Goal: Information Seeking & Learning: Learn about a topic

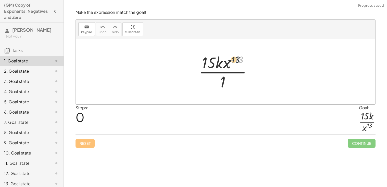
drag, startPoint x: 243, startPoint y: 57, endPoint x: 227, endPoint y: 58, distance: 15.8
click at [227, 58] on div at bounding box center [227, 71] width 62 height 39
drag, startPoint x: 238, startPoint y: 59, endPoint x: 214, endPoint y: 88, distance: 37.5
click at [214, 88] on div at bounding box center [227, 71] width 62 height 39
drag, startPoint x: 223, startPoint y: 63, endPoint x: 226, endPoint y: 85, distance: 22.4
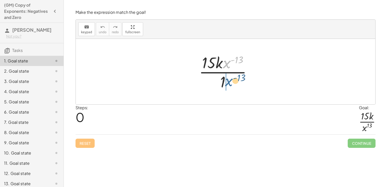
click at [226, 85] on div at bounding box center [227, 71] width 62 height 39
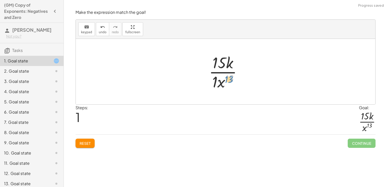
click at [230, 81] on div at bounding box center [227, 71] width 42 height 39
drag, startPoint x: 213, startPoint y: 83, endPoint x: 215, endPoint y: 63, distance: 20.7
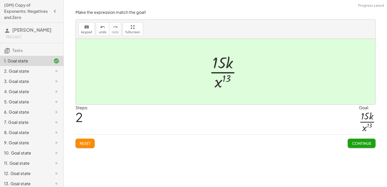
click at [359, 144] on span "Continue" at bounding box center [361, 143] width 19 height 5
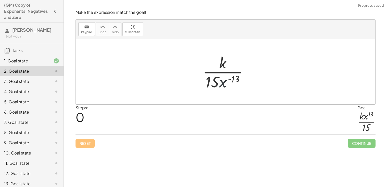
drag, startPoint x: 220, startPoint y: 84, endPoint x: 228, endPoint y: 67, distance: 18.9
click at [228, 67] on div at bounding box center [227, 71] width 55 height 39
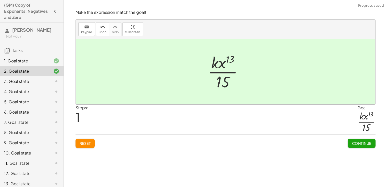
click at [351, 138] on div "Continue" at bounding box center [362, 140] width 28 height 13
click at [0, 0] on div "Make the expression match the goal! keyboard keypad undo undo redo redo fullscr…" at bounding box center [0, 0] width 0 height 0
click at [352, 144] on span "Continue" at bounding box center [361, 143] width 19 height 5
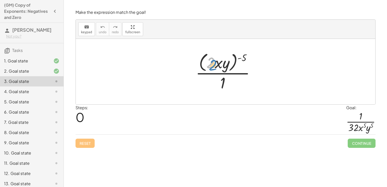
drag, startPoint x: 208, startPoint y: 64, endPoint x: 211, endPoint y: 66, distance: 3.4
click at [211, 66] on div at bounding box center [227, 72] width 68 height 42
drag, startPoint x: 244, startPoint y: 56, endPoint x: 211, endPoint y: 56, distance: 33.7
click at [211, 56] on div at bounding box center [227, 72] width 68 height 42
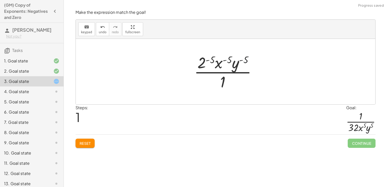
drag, startPoint x: 249, startPoint y: 56, endPoint x: 239, endPoint y: 57, distance: 9.5
click at [239, 57] on div at bounding box center [227, 71] width 71 height 39
drag, startPoint x: 231, startPoint y: 55, endPoint x: 224, endPoint y: 57, distance: 7.6
click at [224, 57] on div at bounding box center [227, 71] width 71 height 39
drag, startPoint x: 250, startPoint y: 55, endPoint x: 238, endPoint y: 58, distance: 12.9
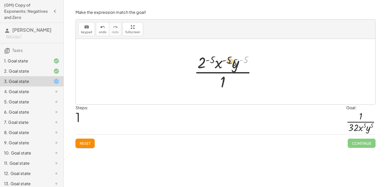
click at [238, 58] on div at bounding box center [227, 71] width 71 height 39
drag, startPoint x: 245, startPoint y: 60, endPoint x: 236, endPoint y: 65, distance: 9.7
click at [236, 65] on div at bounding box center [227, 71] width 71 height 39
drag, startPoint x: 204, startPoint y: 61, endPoint x: 212, endPoint y: 59, distance: 8.4
click at [212, 59] on div at bounding box center [227, 71] width 71 height 39
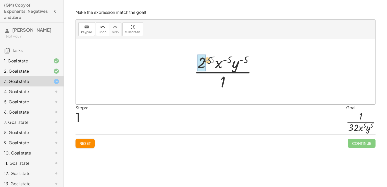
drag, startPoint x: 213, startPoint y: 60, endPoint x: 203, endPoint y: 63, distance: 10.8
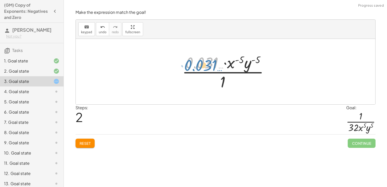
click at [203, 62] on div at bounding box center [228, 71] width 96 height 39
click at [93, 142] on button "Reset" at bounding box center [85, 142] width 19 height 9
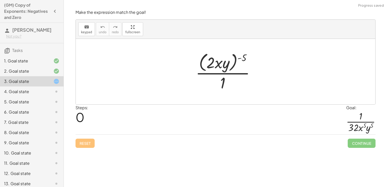
drag, startPoint x: 241, startPoint y: 59, endPoint x: 218, endPoint y: 60, distance: 23.5
click at [218, 60] on div at bounding box center [227, 72] width 68 height 42
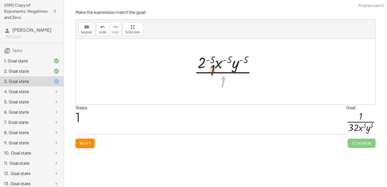
drag, startPoint x: 229, startPoint y: 83, endPoint x: 211, endPoint y: 67, distance: 24.7
click at [211, 67] on div at bounding box center [227, 71] width 71 height 39
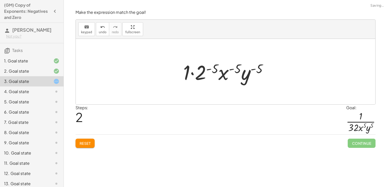
drag, startPoint x: 203, startPoint y: 71, endPoint x: 204, endPoint y: 84, distance: 13.5
click at [204, 84] on div at bounding box center [228, 71] width 94 height 26
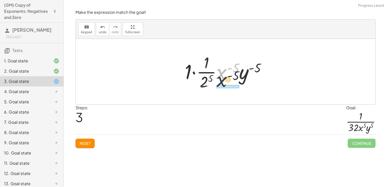
drag, startPoint x: 223, startPoint y: 73, endPoint x: 223, endPoint y: 85, distance: 12.5
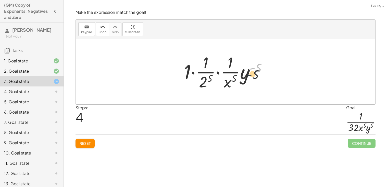
drag, startPoint x: 251, startPoint y: 72, endPoint x: 246, endPoint y: 83, distance: 11.6
click at [246, 83] on div at bounding box center [227, 71] width 92 height 39
drag, startPoint x: 240, startPoint y: 73, endPoint x: 242, endPoint y: 89, distance: 15.7
click at [242, 89] on div at bounding box center [227, 71] width 92 height 39
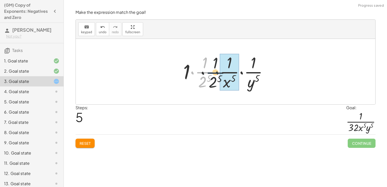
drag, startPoint x: 208, startPoint y: 73, endPoint x: 234, endPoint y: 73, distance: 26.0
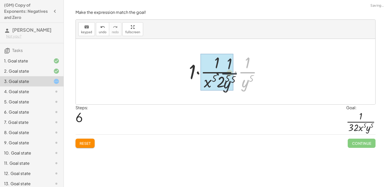
drag, startPoint x: 245, startPoint y: 73, endPoint x: 220, endPoint y: 76, distance: 24.3
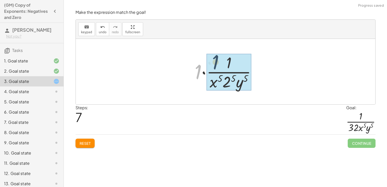
drag, startPoint x: 199, startPoint y: 73, endPoint x: 222, endPoint y: 66, distance: 24.3
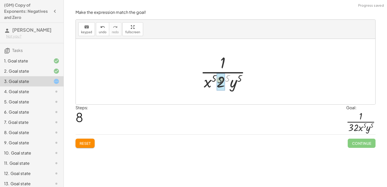
drag, startPoint x: 226, startPoint y: 78, endPoint x: 214, endPoint y: 81, distance: 12.3
click at [214, 81] on div at bounding box center [227, 71] width 59 height 39
drag, startPoint x: 221, startPoint y: 84, endPoint x: 194, endPoint y: 85, distance: 26.8
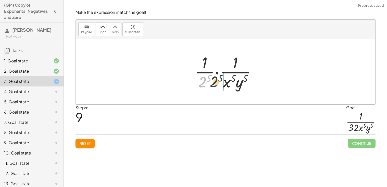
drag, startPoint x: 202, startPoint y: 83, endPoint x: 221, endPoint y: 83, distance: 18.9
click at [221, 83] on div at bounding box center [227, 71] width 70 height 39
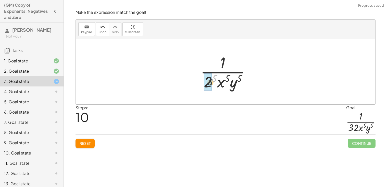
drag, startPoint x: 214, startPoint y: 78, endPoint x: 209, endPoint y: 83, distance: 7.4
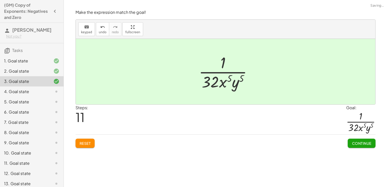
click at [350, 143] on button "Continue" at bounding box center [362, 142] width 28 height 9
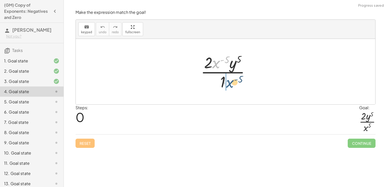
drag, startPoint x: 216, startPoint y: 64, endPoint x: 230, endPoint y: 84, distance: 24.5
click at [230, 84] on div at bounding box center [227, 71] width 58 height 39
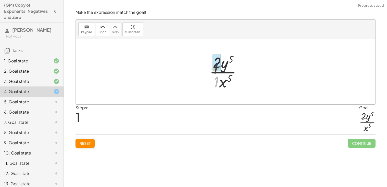
drag, startPoint x: 219, startPoint y: 81, endPoint x: 218, endPoint y: 67, distance: 14.6
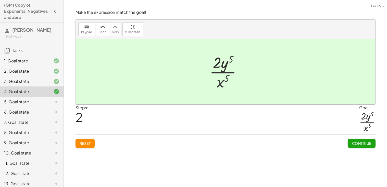
click at [358, 145] on span "Continue" at bounding box center [361, 143] width 19 height 5
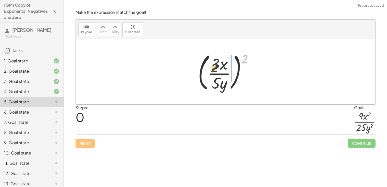
drag, startPoint x: 244, startPoint y: 58, endPoint x: 212, endPoint y: 67, distance: 33.6
click at [212, 67] on div at bounding box center [227, 71] width 64 height 42
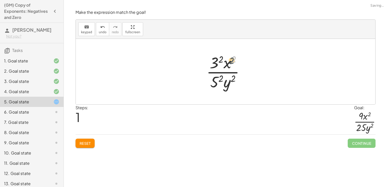
drag, startPoint x: 236, startPoint y: 60, endPoint x: 233, endPoint y: 62, distance: 3.3
click at [233, 62] on div at bounding box center [227, 71] width 47 height 39
drag, startPoint x: 233, startPoint y: 62, endPoint x: 214, endPoint y: 67, distance: 20.4
click at [214, 67] on div at bounding box center [227, 71] width 47 height 39
drag, startPoint x: 222, startPoint y: 61, endPoint x: 213, endPoint y: 65, distance: 9.6
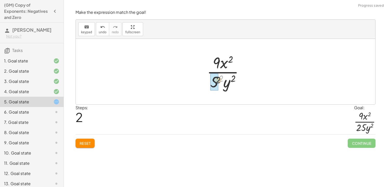
drag, startPoint x: 221, startPoint y: 76, endPoint x: 216, endPoint y: 79, distance: 5.6
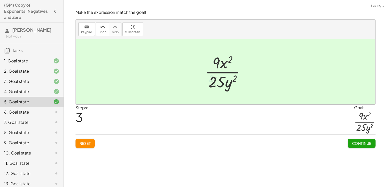
click at [370, 145] on button "Continue" at bounding box center [362, 142] width 28 height 9
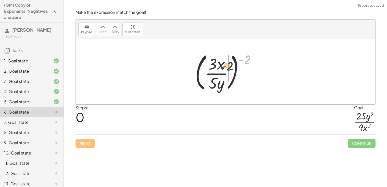
drag, startPoint x: 249, startPoint y: 55, endPoint x: 222, endPoint y: 65, distance: 29.1
click at [222, 65] on div at bounding box center [228, 71] width 70 height 42
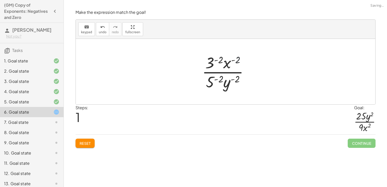
drag, startPoint x: 238, startPoint y: 64, endPoint x: 226, endPoint y: 66, distance: 11.6
click at [226, 66] on div at bounding box center [228, 71] width 56 height 39
drag, startPoint x: 224, startPoint y: 63, endPoint x: 214, endPoint y: 64, distance: 10.0
click at [214, 64] on div at bounding box center [228, 71] width 56 height 39
drag, startPoint x: 221, startPoint y: 57, endPoint x: 208, endPoint y: 63, distance: 14.3
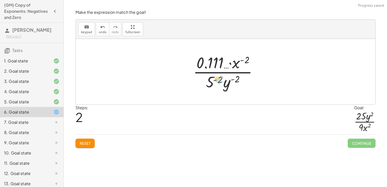
click at [221, 76] on div at bounding box center [228, 71] width 74 height 39
click at [84, 145] on button "Reset" at bounding box center [85, 142] width 19 height 9
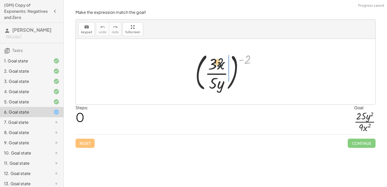
drag, startPoint x: 249, startPoint y: 60, endPoint x: 211, endPoint y: 66, distance: 38.9
click at [211, 66] on div at bounding box center [228, 71] width 70 height 42
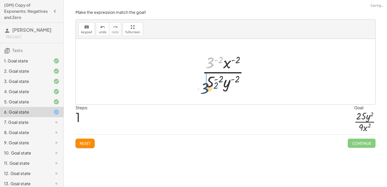
drag, startPoint x: 211, startPoint y: 66, endPoint x: 206, endPoint y: 93, distance: 27.5
click at [206, 93] on div "( · 3 · x · 5 · y ) ( - 2 ) · 3 ( - 2 ) · 3 · x · 5 · y ( - 2 ) ( - 2 ) ( - 2 )…" at bounding box center [226, 71] width 300 height 65
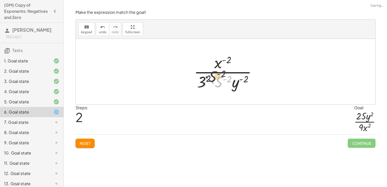
drag, startPoint x: 219, startPoint y: 85, endPoint x: 201, endPoint y: 69, distance: 24.5
click at [201, 69] on div at bounding box center [227, 71] width 72 height 39
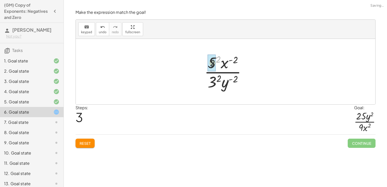
drag, startPoint x: 219, startPoint y: 60, endPoint x: 210, endPoint y: 66, distance: 11.1
click at [221, 86] on div at bounding box center [227, 71] width 54 height 39
drag, startPoint x: 222, startPoint y: 86, endPoint x: 230, endPoint y: 62, distance: 25.7
click at [230, 62] on div at bounding box center [227, 71] width 54 height 39
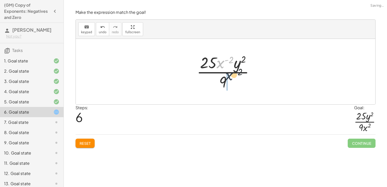
drag, startPoint x: 222, startPoint y: 63, endPoint x: 234, endPoint y: 83, distance: 24.0
click at [234, 83] on div at bounding box center [227, 71] width 67 height 39
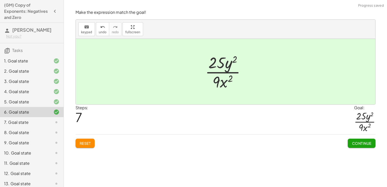
click at [367, 140] on button "Continue" at bounding box center [362, 142] width 28 height 9
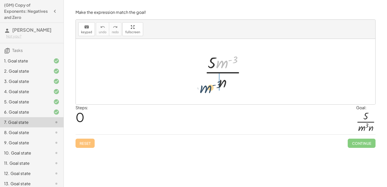
drag, startPoint x: 224, startPoint y: 60, endPoint x: 204, endPoint y: 86, distance: 33.0
click at [204, 86] on div at bounding box center [227, 71] width 51 height 39
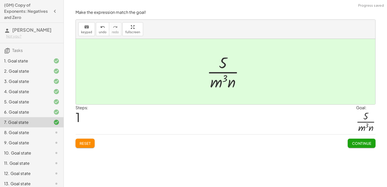
click at [357, 143] on span "Continue" at bounding box center [361, 143] width 19 height 5
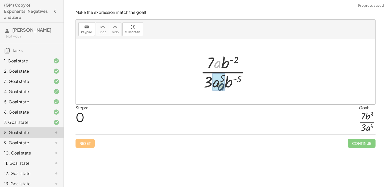
drag, startPoint x: 217, startPoint y: 66, endPoint x: 219, endPoint y: 93, distance: 27.3
click at [219, 93] on div "· a · 7 · a · b ( - 2 ) · 3 · a 5 · b ( - 5 )" at bounding box center [226, 71] width 300 height 65
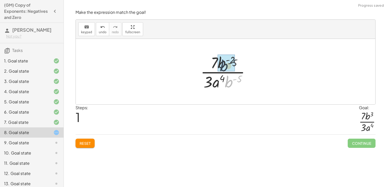
drag, startPoint x: 233, startPoint y: 88, endPoint x: 227, endPoint y: 67, distance: 22.4
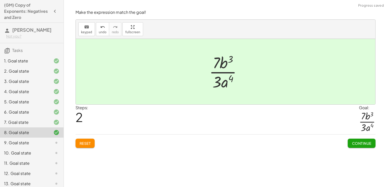
click at [358, 144] on span "Continue" at bounding box center [361, 143] width 19 height 5
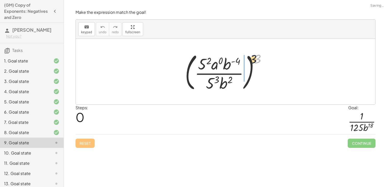
drag, startPoint x: 257, startPoint y: 55, endPoint x: 181, endPoint y: 78, distance: 80.0
click at [181, 78] on div "3 ( · 5 2 · a 0 · b ( - 4 ) · 5 3 · b 2 ) 3" at bounding box center [225, 71] width 97 height 45
drag, startPoint x: 259, startPoint y: 63, endPoint x: 177, endPoint y: 70, distance: 82.2
click at [177, 70] on div "3 ( · 5 2 · a 0 · b ( - 4 ) · 5 3 · b 2 ) 3" at bounding box center [225, 71] width 97 height 45
drag, startPoint x: 259, startPoint y: 59, endPoint x: 211, endPoint y: 70, distance: 49.7
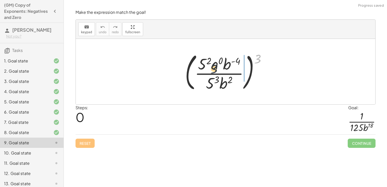
click at [211, 70] on div at bounding box center [227, 71] width 90 height 42
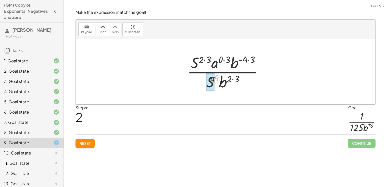
drag, startPoint x: 218, startPoint y: 79, endPoint x: 211, endPoint y: 83, distance: 8.1
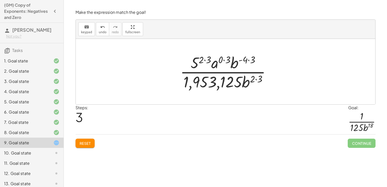
click at [79, 146] on button "Reset" at bounding box center [85, 142] width 19 height 9
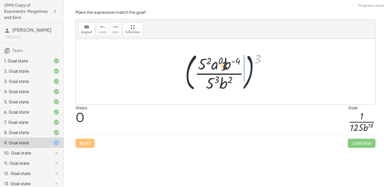
drag, startPoint x: 258, startPoint y: 58, endPoint x: 213, endPoint y: 69, distance: 47.0
click at [213, 69] on div at bounding box center [227, 71] width 90 height 42
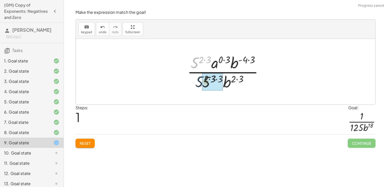
drag, startPoint x: 192, startPoint y: 63, endPoint x: 197, endPoint y: 83, distance: 20.5
click at [197, 83] on div at bounding box center [227, 71] width 85 height 39
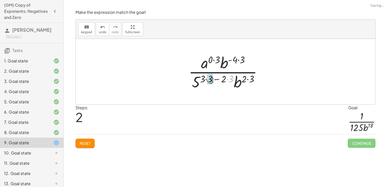
drag, startPoint x: 230, startPoint y: 78, endPoint x: 211, endPoint y: 80, distance: 20.0
drag, startPoint x: 226, startPoint y: 79, endPoint x: 216, endPoint y: 79, distance: 9.7
click at [216, 79] on div at bounding box center [227, 71] width 83 height 39
drag, startPoint x: 228, startPoint y: 81, endPoint x: 207, endPoint y: 83, distance: 20.7
click at [207, 83] on div at bounding box center [227, 71] width 83 height 39
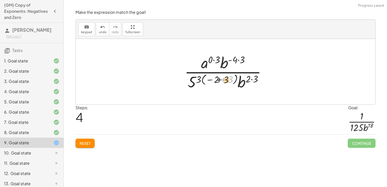
drag, startPoint x: 232, startPoint y: 78, endPoint x: 221, endPoint y: 80, distance: 11.0
click at [221, 80] on div at bounding box center [227, 71] width 91 height 39
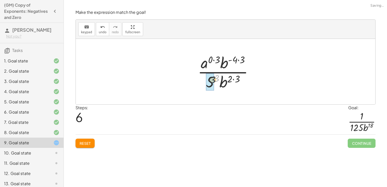
drag, startPoint x: 215, startPoint y: 80, endPoint x: 202, endPoint y: 85, distance: 14.1
click at [202, 85] on div at bounding box center [227, 71] width 65 height 39
drag, startPoint x: 244, startPoint y: 79, endPoint x: 237, endPoint y: 79, distance: 6.9
click at [237, 79] on div at bounding box center [227, 71] width 65 height 39
drag, startPoint x: 245, startPoint y: 60, endPoint x: 235, endPoint y: 61, distance: 9.7
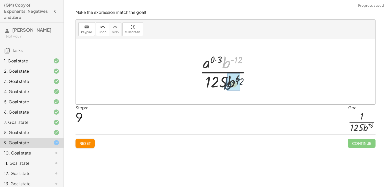
drag, startPoint x: 228, startPoint y: 62, endPoint x: 229, endPoint y: 85, distance: 23.5
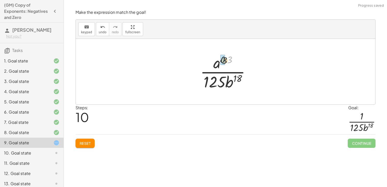
drag, startPoint x: 229, startPoint y: 60, endPoint x: 221, endPoint y: 62, distance: 8.1
click at [224, 68] on div at bounding box center [227, 71] width 59 height 39
click at [212, 80] on div at bounding box center [227, 71] width 59 height 39
drag, startPoint x: 219, startPoint y: 65, endPoint x: 222, endPoint y: 102, distance: 36.9
click at [222, 102] on div at bounding box center [226, 71] width 300 height 65
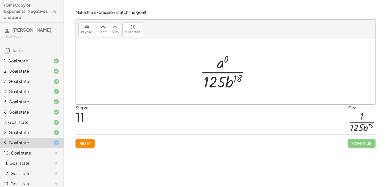
click at [227, 61] on div at bounding box center [227, 71] width 59 height 39
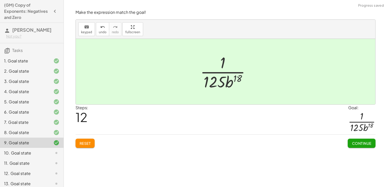
drag, startPoint x: 94, startPoint y: 140, endPoint x: 250, endPoint y: 134, distance: 155.7
click at [250, 134] on div "Reset Continue" at bounding box center [226, 141] width 300 height 14
click at [0, 0] on div "Make the expression match the goal! keyboard keypad undo undo redo redo fullscr…" at bounding box center [0, 0] width 0 height 0
click at [356, 143] on span "Continue" at bounding box center [361, 143] width 19 height 5
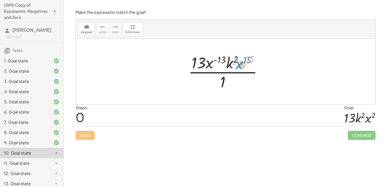
drag, startPoint x: 241, startPoint y: 64, endPoint x: 238, endPoint y: 62, distance: 3.1
click at [238, 62] on div at bounding box center [227, 71] width 83 height 39
drag, startPoint x: 210, startPoint y: 65, endPoint x: 245, endPoint y: 67, distance: 34.8
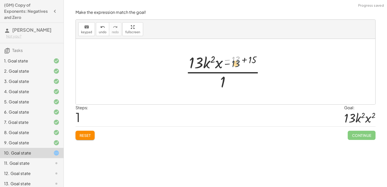
drag, startPoint x: 234, startPoint y: 65, endPoint x: 234, endPoint y: 84, distance: 18.6
click at [234, 84] on div at bounding box center [227, 71] width 89 height 39
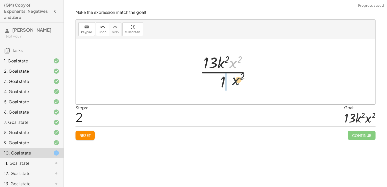
drag, startPoint x: 232, startPoint y: 66, endPoint x: 235, endPoint y: 88, distance: 21.9
click at [235, 88] on div at bounding box center [227, 71] width 60 height 39
drag, startPoint x: 225, startPoint y: 66, endPoint x: 216, endPoint y: 89, distance: 24.7
click at [216, 89] on div at bounding box center [227, 71] width 47 height 39
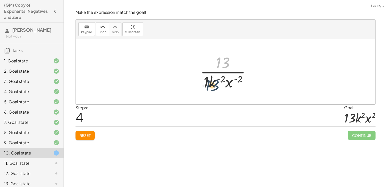
drag, startPoint x: 224, startPoint y: 61, endPoint x: 211, endPoint y: 86, distance: 27.8
click at [211, 86] on div at bounding box center [227, 71] width 59 height 39
drag, startPoint x: 225, startPoint y: 59, endPoint x: 204, endPoint y: 80, distance: 29.2
click at [204, 80] on div at bounding box center [227, 71] width 59 height 39
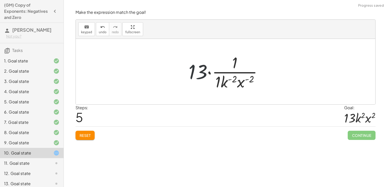
click at [204, 80] on div at bounding box center [227, 71] width 83 height 39
drag, startPoint x: 195, startPoint y: 71, endPoint x: 216, endPoint y: 82, distance: 23.3
click at [216, 82] on div at bounding box center [227, 71] width 83 height 39
drag, startPoint x: 199, startPoint y: 70, endPoint x: 226, endPoint y: 70, distance: 27.6
click at [226, 70] on div at bounding box center [227, 71] width 83 height 39
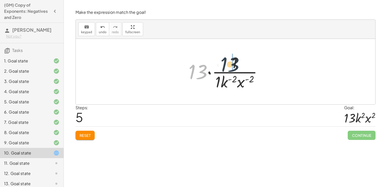
drag, startPoint x: 199, startPoint y: 72, endPoint x: 238, endPoint y: 64, distance: 40.2
click at [238, 64] on div at bounding box center [227, 71] width 83 height 39
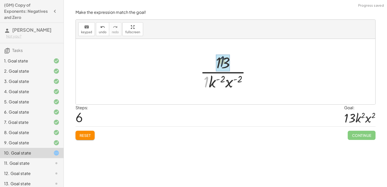
drag, startPoint x: 206, startPoint y: 84, endPoint x: 224, endPoint y: 61, distance: 29.6
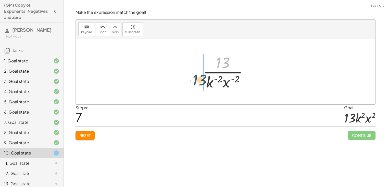
drag, startPoint x: 224, startPoint y: 63, endPoint x: 200, endPoint y: 84, distance: 32.4
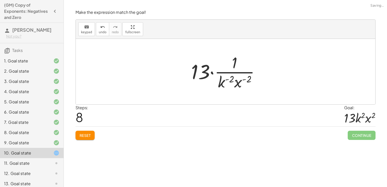
click at [218, 41] on div at bounding box center [226, 71] width 300 height 65
drag, startPoint x: 203, startPoint y: 63, endPoint x: 214, endPoint y: 79, distance: 19.5
click at [214, 79] on div at bounding box center [228, 71] width 78 height 39
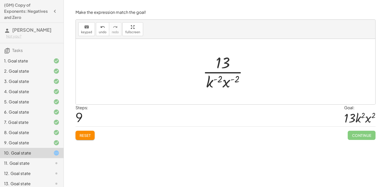
click at [90, 138] on button "Reset" at bounding box center [85, 134] width 19 height 9
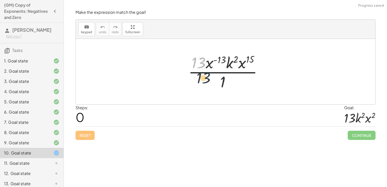
drag, startPoint x: 197, startPoint y: 65, endPoint x: 203, endPoint y: 81, distance: 17.1
click at [203, 81] on div at bounding box center [227, 71] width 83 height 39
drag, startPoint x: 197, startPoint y: 63, endPoint x: 217, endPoint y: 88, distance: 32.0
click at [217, 88] on div at bounding box center [227, 71] width 83 height 39
drag, startPoint x: 197, startPoint y: 64, endPoint x: 219, endPoint y: 84, distance: 29.8
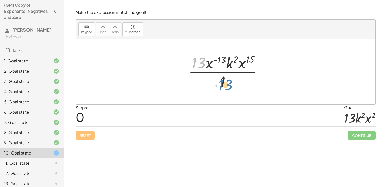
click at [219, 84] on div at bounding box center [227, 71] width 83 height 39
drag, startPoint x: 224, startPoint y: 82, endPoint x: 185, endPoint y: 63, distance: 43.0
click at [186, 63] on div at bounding box center [227, 71] width 83 height 39
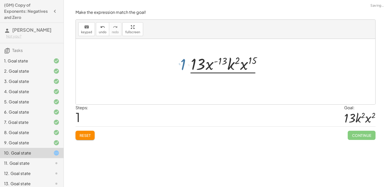
click at [185, 63] on div at bounding box center [228, 71] width 110 height 26
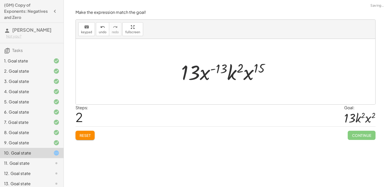
click at [187, 70] on div at bounding box center [228, 71] width 98 height 26
click at [229, 77] on div at bounding box center [228, 71] width 98 height 26
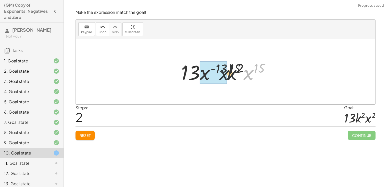
drag, startPoint x: 251, startPoint y: 75, endPoint x: 203, endPoint y: 77, distance: 48.8
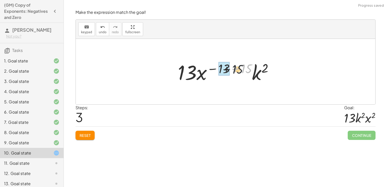
drag, startPoint x: 245, startPoint y: 66, endPoint x: 211, endPoint y: 70, distance: 34.9
click at [211, 70] on div at bounding box center [227, 71] width 104 height 26
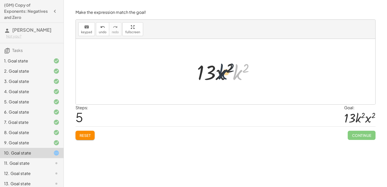
drag, startPoint x: 237, startPoint y: 77, endPoint x: 218, endPoint y: 77, distance: 18.9
click at [218, 77] on div at bounding box center [227, 71] width 66 height 26
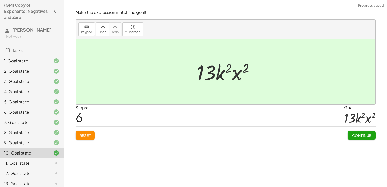
click at [360, 138] on button "Continue" at bounding box center [362, 134] width 28 height 9
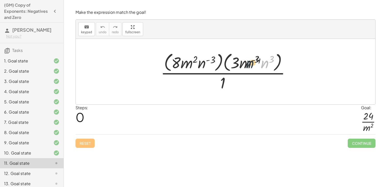
drag, startPoint x: 265, startPoint y: 65, endPoint x: 248, endPoint y: 65, distance: 17.9
click at [248, 65] on div at bounding box center [227, 72] width 139 height 42
click at [264, 65] on div at bounding box center [227, 72] width 139 height 42
click at [271, 61] on div at bounding box center [227, 72] width 139 height 42
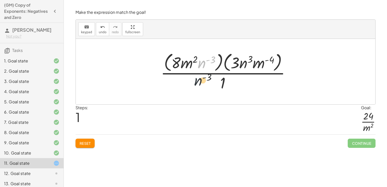
drag, startPoint x: 204, startPoint y: 66, endPoint x: 199, endPoint y: 92, distance: 26.6
click at [199, 92] on div at bounding box center [227, 72] width 139 height 42
drag, startPoint x: 264, startPoint y: 63, endPoint x: 205, endPoint y: 83, distance: 62.1
click at [205, 83] on div at bounding box center [227, 72] width 139 height 42
drag, startPoint x: 250, startPoint y: 65, endPoint x: 196, endPoint y: 70, distance: 54.6
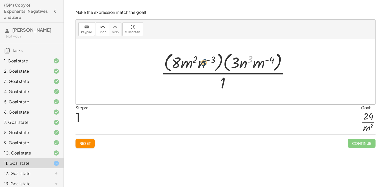
click at [196, 70] on div at bounding box center [227, 72] width 139 height 42
drag, startPoint x: 243, startPoint y: 64, endPoint x: 192, endPoint y: 64, distance: 51.5
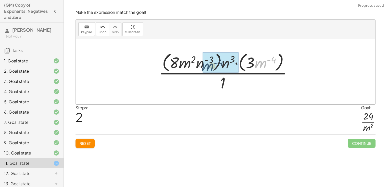
drag, startPoint x: 260, startPoint y: 65, endPoint x: 200, endPoint y: 68, distance: 60.5
click at [200, 68] on div at bounding box center [227, 72] width 142 height 42
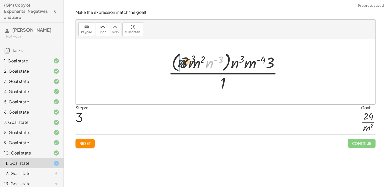
drag, startPoint x: 209, startPoint y: 66, endPoint x: 164, endPoint y: 64, distance: 45.5
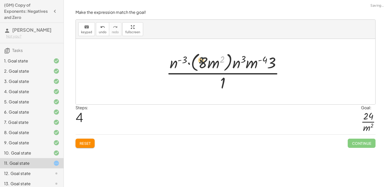
drag, startPoint x: 222, startPoint y: 62, endPoint x: 175, endPoint y: 66, distance: 47.1
click at [175, 66] on div at bounding box center [227, 72] width 127 height 42
drag, startPoint x: 213, startPoint y: 66, endPoint x: 179, endPoint y: 64, distance: 33.7
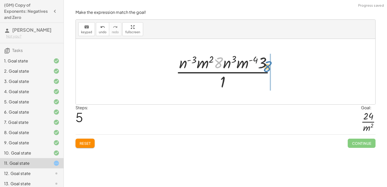
drag, startPoint x: 222, startPoint y: 64, endPoint x: 275, endPoint y: 67, distance: 52.9
click at [275, 67] on div at bounding box center [227, 71] width 108 height 39
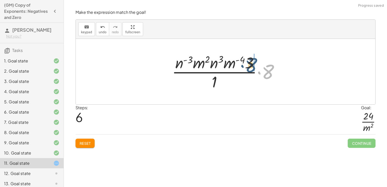
drag, startPoint x: 273, startPoint y: 70, endPoint x: 255, endPoint y: 62, distance: 20.2
click at [255, 62] on div at bounding box center [227, 71] width 116 height 39
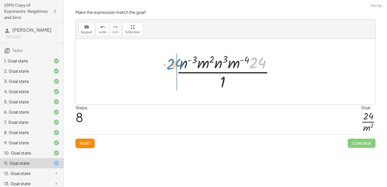
drag, startPoint x: 259, startPoint y: 66, endPoint x: 178, endPoint y: 67, distance: 80.6
click at [178, 67] on div at bounding box center [227, 71] width 107 height 39
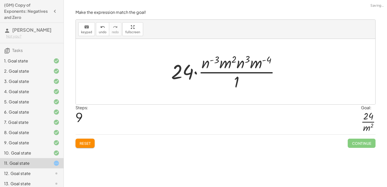
click at [204, 65] on div at bounding box center [228, 71] width 118 height 39
drag, startPoint x: 188, startPoint y: 75, endPoint x: 201, endPoint y: 63, distance: 18.0
click at [201, 63] on div at bounding box center [228, 71] width 118 height 39
drag, startPoint x: 187, startPoint y: 65, endPoint x: 213, endPoint y: 61, distance: 26.4
click at [213, 61] on div at bounding box center [228, 71] width 118 height 39
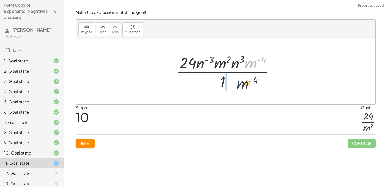
drag, startPoint x: 246, startPoint y: 62, endPoint x: 236, endPoint y: 86, distance: 26.1
click at [236, 86] on div at bounding box center [227, 71] width 107 height 39
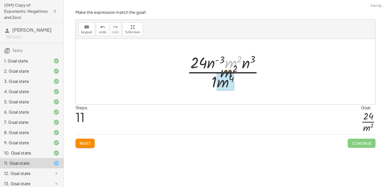
drag, startPoint x: 230, startPoint y: 67, endPoint x: 219, endPoint y: 88, distance: 23.7
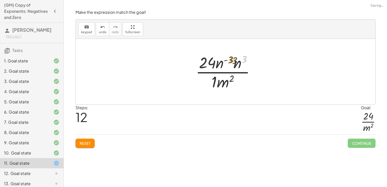
drag, startPoint x: 242, startPoint y: 63, endPoint x: 227, endPoint y: 65, distance: 14.7
click at [227, 65] on div at bounding box center [227, 71] width 69 height 39
drag, startPoint x: 236, startPoint y: 66, endPoint x: 219, endPoint y: 67, distance: 17.2
click at [216, 85] on div at bounding box center [227, 71] width 73 height 39
click at [226, 66] on div at bounding box center [227, 71] width 73 height 39
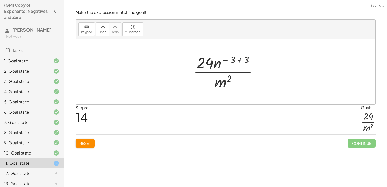
drag, startPoint x: 241, startPoint y: 62, endPoint x: 229, endPoint y: 62, distance: 12.5
click at [229, 62] on div at bounding box center [227, 71] width 73 height 39
click at [231, 64] on div at bounding box center [227, 71] width 50 height 39
click at [227, 65] on div at bounding box center [227, 71] width 46 height 39
click at [233, 65] on div at bounding box center [227, 71] width 46 height 39
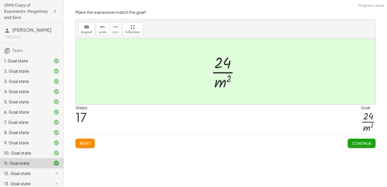
click at [367, 145] on span "Continue" at bounding box center [361, 143] width 19 height 5
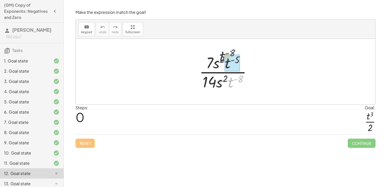
drag, startPoint x: 234, startPoint y: 80, endPoint x: 226, endPoint y: 54, distance: 27.1
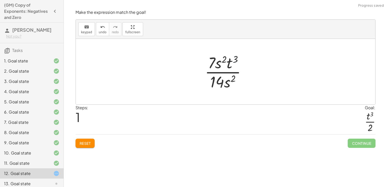
drag, startPoint x: 234, startPoint y: 61, endPoint x: 231, endPoint y: 62, distance: 3.4
click at [231, 62] on div at bounding box center [227, 71] width 51 height 39
drag, startPoint x: 216, startPoint y: 64, endPoint x: 220, endPoint y: 85, distance: 21.1
click at [220, 85] on div at bounding box center [227, 71] width 51 height 39
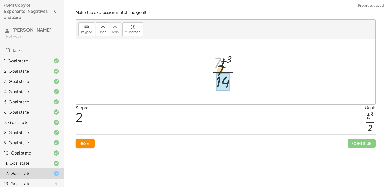
drag, startPoint x: 216, startPoint y: 64, endPoint x: 221, endPoint y: 82, distance: 19.2
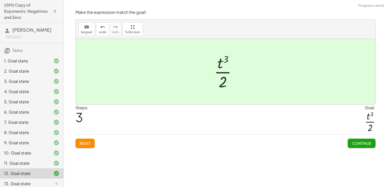
click at [349, 143] on button "Continue" at bounding box center [362, 142] width 28 height 9
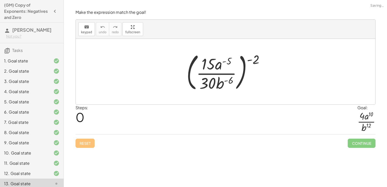
click at [259, 50] on div at bounding box center [227, 71] width 87 height 42
drag, startPoint x: 258, startPoint y: 56, endPoint x: 226, endPoint y: 71, distance: 35.2
click at [226, 71] on div at bounding box center [227, 71] width 87 height 42
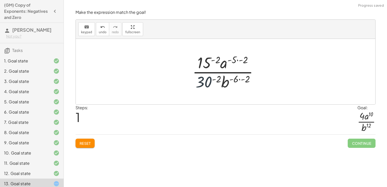
click at [205, 78] on div at bounding box center [227, 71] width 75 height 39
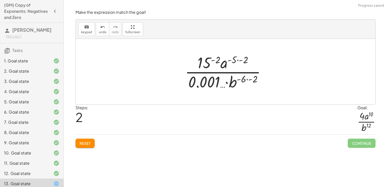
click at [79, 147] on button "Reset" at bounding box center [85, 142] width 19 height 9
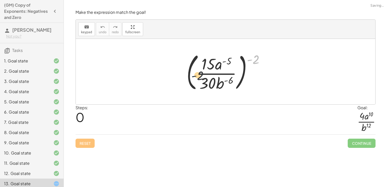
drag, startPoint x: 250, startPoint y: 60, endPoint x: 187, endPoint y: 79, distance: 65.9
click at [187, 79] on div at bounding box center [227, 71] width 87 height 42
drag, startPoint x: 256, startPoint y: 55, endPoint x: 218, endPoint y: 72, distance: 42.4
click at [218, 72] on div at bounding box center [227, 71] width 87 height 42
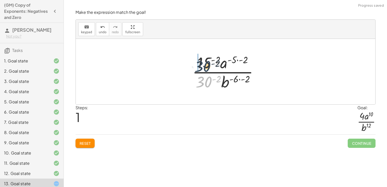
drag, startPoint x: 206, startPoint y: 83, endPoint x: 204, endPoint y: 66, distance: 17.9
click at [204, 66] on div at bounding box center [227, 71] width 75 height 39
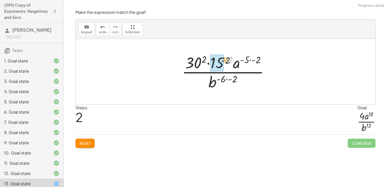
drag, startPoint x: 230, startPoint y: 58, endPoint x: 221, endPoint y: 60, distance: 9.2
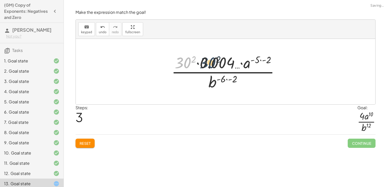
drag, startPoint x: 190, startPoint y: 62, endPoint x: 216, endPoint y: 62, distance: 26.3
click at [216, 62] on div at bounding box center [227, 71] width 117 height 39
click at [81, 146] on button "Reset" at bounding box center [85, 142] width 19 height 9
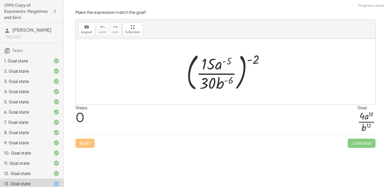
click at [253, 58] on div at bounding box center [227, 71] width 87 height 42
click at [255, 63] on div at bounding box center [227, 71] width 87 height 42
drag, startPoint x: 255, startPoint y: 63, endPoint x: 215, endPoint y: 73, distance: 41.5
click at [215, 73] on div at bounding box center [227, 71] width 87 height 42
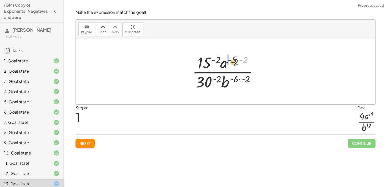
drag, startPoint x: 247, startPoint y: 59, endPoint x: 226, endPoint y: 63, distance: 21.9
click at [226, 63] on div at bounding box center [227, 71] width 75 height 39
drag, startPoint x: 248, startPoint y: 61, endPoint x: 234, endPoint y: 61, distance: 13.5
drag, startPoint x: 246, startPoint y: 80, endPoint x: 233, endPoint y: 81, distance: 12.3
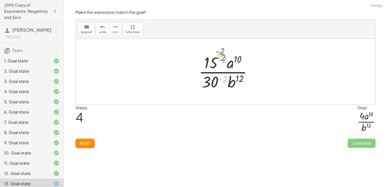
drag, startPoint x: 226, startPoint y: 79, endPoint x: 225, endPoint y: 61, distance: 17.9
click at [225, 61] on div at bounding box center [227, 71] width 63 height 39
drag, startPoint x: 223, startPoint y: 59, endPoint x: 225, endPoint y: 85, distance: 25.6
click at [225, 85] on div at bounding box center [227, 71] width 63 height 39
drag, startPoint x: 215, startPoint y: 82, endPoint x: 218, endPoint y: 66, distance: 16.7
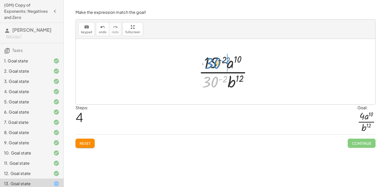
click at [218, 66] on div at bounding box center [227, 71] width 63 height 39
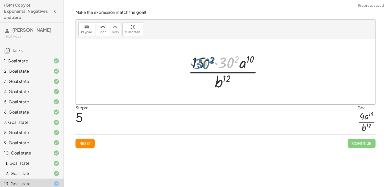
drag, startPoint x: 222, startPoint y: 65, endPoint x: 197, endPoint y: 66, distance: 24.5
click at [197, 66] on div at bounding box center [227, 71] width 83 height 39
click at [214, 58] on div at bounding box center [227, 71] width 83 height 39
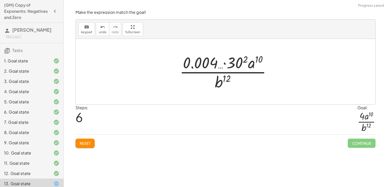
click at [243, 60] on div at bounding box center [227, 71] width 101 height 39
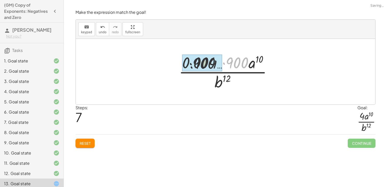
drag, startPoint x: 240, startPoint y: 64, endPoint x: 184, endPoint y: 66, distance: 56.5
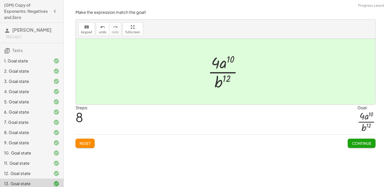
click at [355, 141] on span "Continue" at bounding box center [361, 143] width 19 height 5
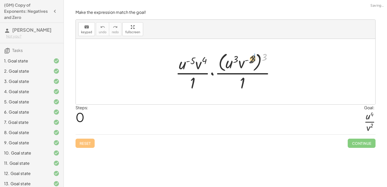
drag, startPoint x: 262, startPoint y: 61, endPoint x: 243, endPoint y: 66, distance: 19.6
click at [243, 66] on div at bounding box center [227, 72] width 109 height 42
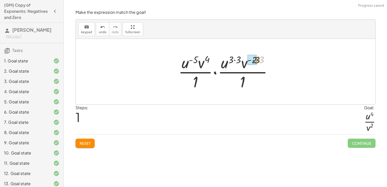
drag, startPoint x: 260, startPoint y: 61, endPoint x: 252, endPoint y: 61, distance: 7.9
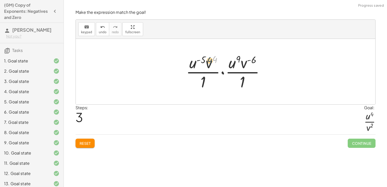
click at [213, 62] on div at bounding box center [227, 71] width 88 height 39
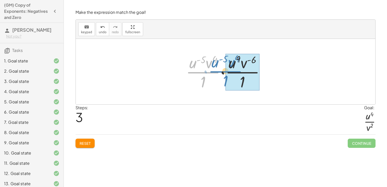
drag, startPoint x: 206, startPoint y: 68, endPoint x: 233, endPoint y: 69, distance: 26.8
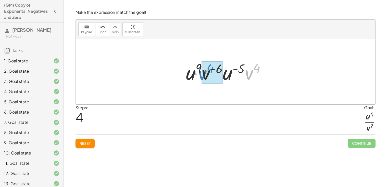
drag, startPoint x: 250, startPoint y: 74, endPoint x: 207, endPoint y: 74, distance: 42.9
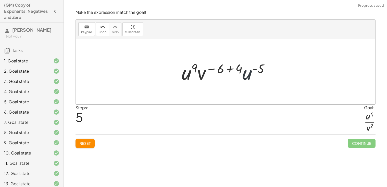
click at [243, 80] on div at bounding box center [227, 71] width 97 height 26
click at [225, 69] on div at bounding box center [227, 71] width 97 height 26
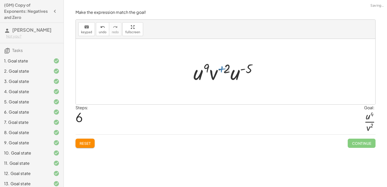
click at [242, 79] on div at bounding box center [227, 71] width 73 height 26
drag, startPoint x: 240, startPoint y: 78, endPoint x: 204, endPoint y: 78, distance: 35.7
click at [198, 75] on div at bounding box center [227, 71] width 69 height 26
click at [200, 75] on div at bounding box center [227, 71] width 69 height 26
drag, startPoint x: 201, startPoint y: 76, endPoint x: 215, endPoint y: 72, distance: 14.8
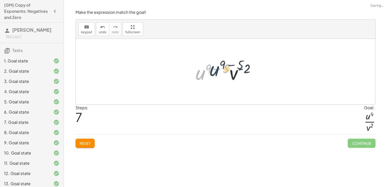
click at [215, 72] on div at bounding box center [227, 71] width 69 height 26
click at [218, 69] on div at bounding box center [227, 71] width 69 height 26
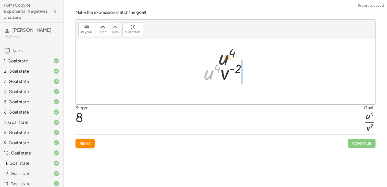
drag, startPoint x: 210, startPoint y: 75, endPoint x: 228, endPoint y: 58, distance: 24.9
click at [228, 58] on div at bounding box center [228, 71] width 52 height 26
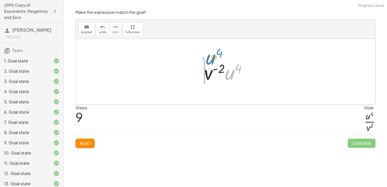
drag, startPoint x: 230, startPoint y: 71, endPoint x: 211, endPoint y: 54, distance: 25.2
click at [222, 78] on div at bounding box center [228, 71] width 52 height 26
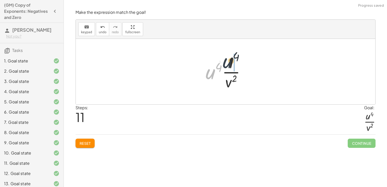
drag, startPoint x: 208, startPoint y: 78, endPoint x: 230, endPoint y: 66, distance: 25.5
click at [230, 66] on div at bounding box center [227, 71] width 49 height 39
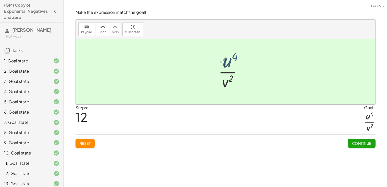
click at [230, 65] on div at bounding box center [227, 71] width 33 height 39
click at [366, 142] on span "Continue" at bounding box center [361, 143] width 19 height 5
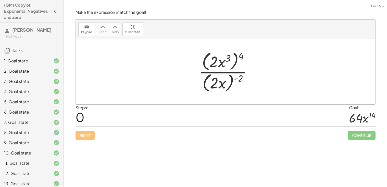
scroll to position [61, 0]
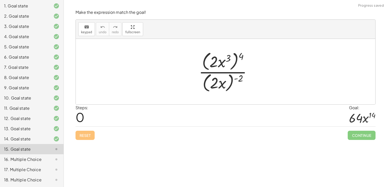
click at [224, 60] on div at bounding box center [227, 72] width 63 height 44
click at [247, 62] on div at bounding box center [227, 72] width 63 height 44
drag, startPoint x: 243, startPoint y: 58, endPoint x: 224, endPoint y: 63, distance: 19.3
click at [224, 63] on div at bounding box center [227, 72] width 63 height 44
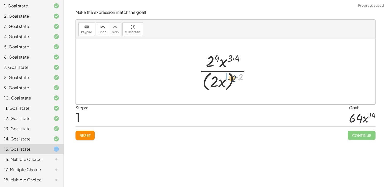
drag, startPoint x: 231, startPoint y: 75, endPoint x: 218, endPoint y: 78, distance: 13.4
click at [218, 78] on div at bounding box center [227, 72] width 61 height 42
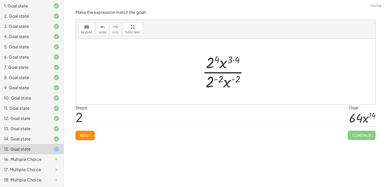
click at [220, 79] on div at bounding box center [227, 71] width 55 height 39
click at [231, 79] on div at bounding box center [228, 71] width 66 height 39
click at [212, 61] on div at bounding box center [228, 71] width 66 height 39
click at [236, 58] on div at bounding box center [228, 71] width 66 height 39
click at [238, 80] on div at bounding box center [228, 71] width 66 height 39
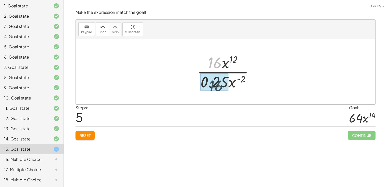
drag, startPoint x: 218, startPoint y: 65, endPoint x: 219, endPoint y: 92, distance: 26.5
click at [219, 92] on div "· ( · 2 · x 3 ) 4 · ( · 2 · x ) ( - 2 ) · 2 4 · x ( · 3 · 4 ) · ( · 2 · x ) ( -…" at bounding box center [226, 72] width 72 height 42
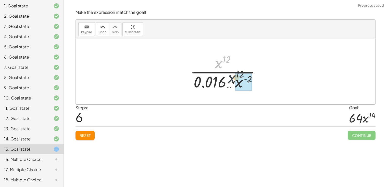
drag, startPoint x: 218, startPoint y: 64, endPoint x: 234, endPoint y: 82, distance: 24.4
click at [234, 82] on div at bounding box center [227, 71] width 79 height 39
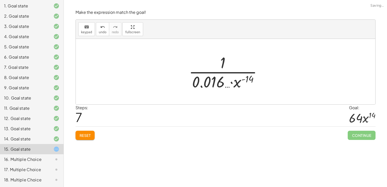
click at [243, 79] on div at bounding box center [227, 71] width 82 height 39
click at [246, 78] on div at bounding box center [227, 71] width 82 height 39
drag, startPoint x: 222, startPoint y: 60, endPoint x: 210, endPoint y: 81, distance: 23.7
click at [0, 0] on div "Make the expression match the goal! keyboard keypad undo undo redo redo fullscr…" at bounding box center [0, 0] width 0 height 0
click at [83, 133] on span "Reset" at bounding box center [85, 135] width 11 height 5
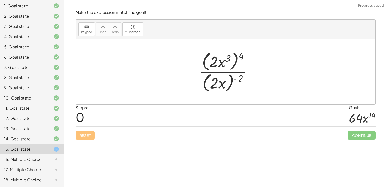
click at [241, 53] on div at bounding box center [227, 72] width 63 height 44
click at [239, 59] on div at bounding box center [227, 72] width 63 height 44
click at [226, 65] on div at bounding box center [227, 72] width 63 height 44
click at [225, 63] on div at bounding box center [227, 72] width 63 height 44
click at [238, 58] on div at bounding box center [227, 72] width 63 height 44
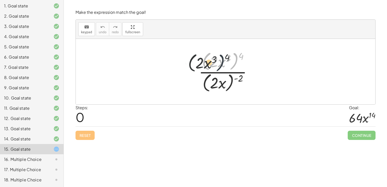
drag, startPoint x: 238, startPoint y: 56, endPoint x: 221, endPoint y: 58, distance: 16.7
click at [221, 58] on div at bounding box center [227, 72] width 63 height 44
drag, startPoint x: 241, startPoint y: 57, endPoint x: 218, endPoint y: 61, distance: 23.3
click at [218, 61] on div at bounding box center [227, 72] width 63 height 44
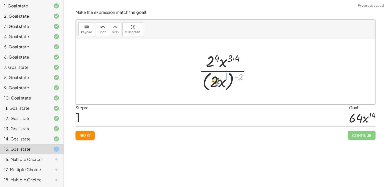
drag, startPoint x: 243, startPoint y: 74, endPoint x: 219, endPoint y: 80, distance: 24.8
click at [219, 80] on div at bounding box center [227, 72] width 61 height 42
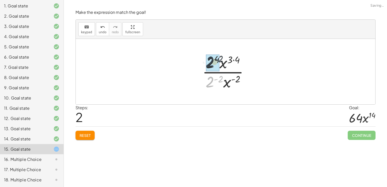
drag, startPoint x: 209, startPoint y: 79, endPoint x: 209, endPoint y: 55, distance: 24.5
click at [212, 64] on div at bounding box center [227, 71] width 55 height 39
click at [211, 63] on div at bounding box center [228, 71] width 58 height 39
drag, startPoint x: 213, startPoint y: 61, endPoint x: 207, endPoint y: 82, distance: 21.6
click at [207, 82] on div at bounding box center [228, 71] width 58 height 39
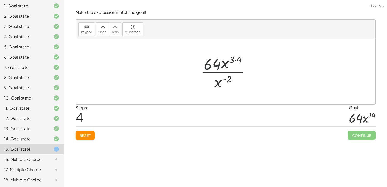
click at [230, 55] on div at bounding box center [228, 71] width 58 height 39
click at [235, 61] on div at bounding box center [228, 71] width 58 height 39
drag, startPoint x: 230, startPoint y: 57, endPoint x: 220, endPoint y: 82, distance: 26.8
drag, startPoint x: 220, startPoint y: 60, endPoint x: 225, endPoint y: 81, distance: 21.6
click at [225, 81] on div at bounding box center [227, 71] width 41 height 39
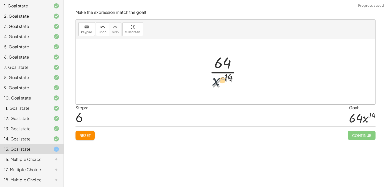
drag, startPoint x: 217, startPoint y: 84, endPoint x: 215, endPoint y: 68, distance: 16.1
click at [215, 68] on div at bounding box center [227, 71] width 41 height 39
click at [219, 59] on div at bounding box center [228, 71] width 58 height 26
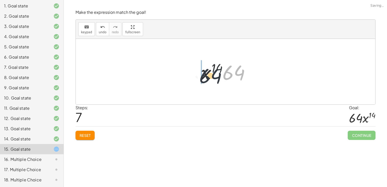
drag, startPoint x: 240, startPoint y: 72, endPoint x: 197, endPoint y: 75, distance: 43.2
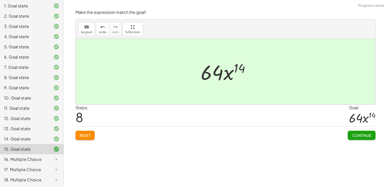
click at [321, 115] on div "Steps: 8 Goal: · 64 · x 14" at bounding box center [226, 115] width 300 height 22
click at [367, 137] on span "Continue" at bounding box center [361, 135] width 19 height 5
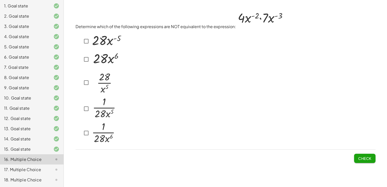
click at [108, 47] on img at bounding box center [107, 40] width 32 height 17
click at [103, 85] on img at bounding box center [104, 81] width 26 height 27
click at [104, 112] on img at bounding box center [104, 107] width 26 height 22
click at [0, 0] on div "Determine which of the following expressions are NOT equivalent to the expressi…" at bounding box center [0, 0] width 0 height 0
click at [372, 156] on button "Check" at bounding box center [364, 157] width 21 height 9
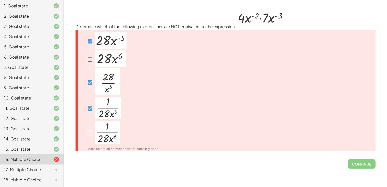
click at [108, 44] on img at bounding box center [111, 40] width 32 height 17
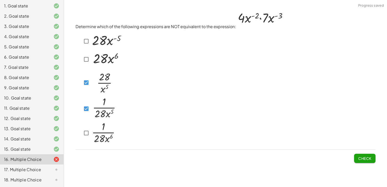
click at [93, 86] on img at bounding box center [104, 81] width 26 height 27
click at [99, 105] on img at bounding box center [104, 107] width 26 height 22
click at [109, 60] on img at bounding box center [106, 58] width 31 height 16
click at [109, 131] on img at bounding box center [104, 131] width 26 height 23
click at [370, 156] on span "Check" at bounding box center [364, 158] width 13 height 5
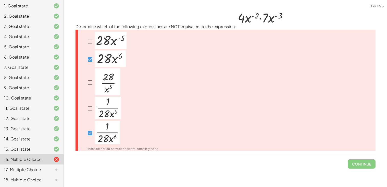
click at [98, 119] on p at bounding box center [108, 108] width 26 height 24
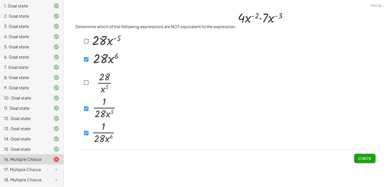
click at [97, 124] on img at bounding box center [104, 131] width 26 height 23
click at [91, 113] on img at bounding box center [104, 107] width 26 height 22
click at [96, 66] on img at bounding box center [106, 58] width 31 height 16
click at [108, 109] on img at bounding box center [104, 107] width 26 height 22
click at [97, 129] on img at bounding box center [104, 131] width 26 height 23
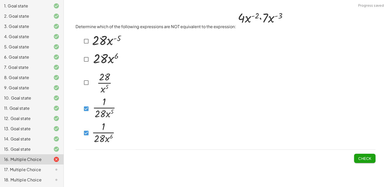
click at [102, 45] on img at bounding box center [107, 40] width 32 height 17
click at [102, 46] on img at bounding box center [107, 40] width 32 height 17
click at [105, 56] on img at bounding box center [106, 58] width 31 height 16
click at [368, 156] on span "Check" at bounding box center [364, 158] width 13 height 5
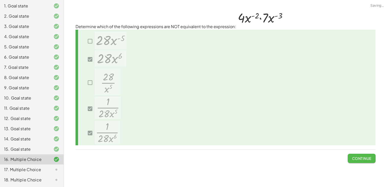
click at [367, 156] on span "Continue" at bounding box center [361, 158] width 19 height 5
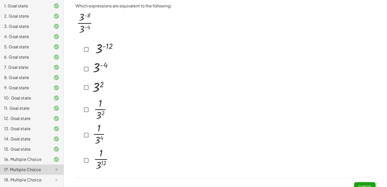
click at [100, 71] on img at bounding box center [101, 68] width 20 height 18
click at [84, 81] on div at bounding box center [94, 87] width 24 height 18
click at [360, 182] on button "Check" at bounding box center [364, 186] width 21 height 9
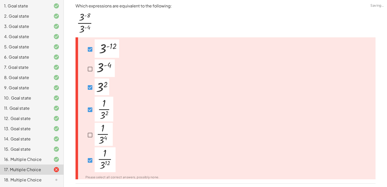
click at [91, 43] on div at bounding box center [102, 49] width 34 height 20
click at [97, 48] on img at bounding box center [107, 48] width 24 height 18
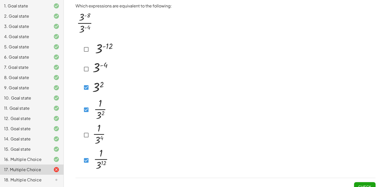
click at [102, 150] on img at bounding box center [101, 159] width 21 height 25
click at [364, 182] on button "Check" at bounding box center [364, 186] width 21 height 9
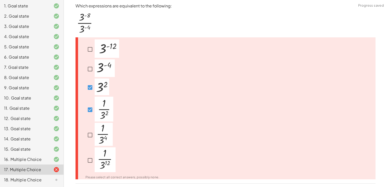
click at [104, 97] on img at bounding box center [104, 108] width 19 height 25
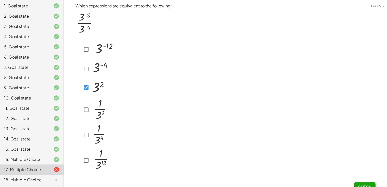
click at [95, 88] on img at bounding box center [98, 86] width 15 height 17
click at [96, 116] on img at bounding box center [100, 108] width 19 height 25
click at [364, 185] on span "Check" at bounding box center [364, 186] width 13 height 5
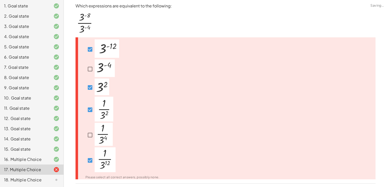
click at [89, 58] on div at bounding box center [102, 49] width 34 height 20
click at [89, 54] on div at bounding box center [102, 49] width 34 height 20
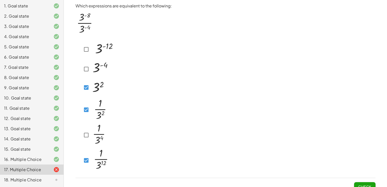
click at [102, 156] on img at bounding box center [101, 159] width 21 height 25
click at [0, 0] on div "Which expressions are equivalent to the following: Check" at bounding box center [0, 0] width 0 height 0
click at [372, 185] on button "Check" at bounding box center [364, 186] width 21 height 9
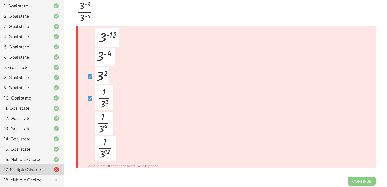
scroll to position [7, 0]
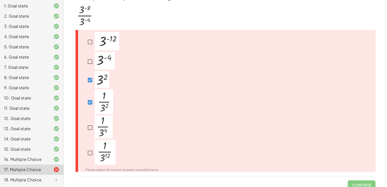
click at [100, 65] on img at bounding box center [105, 61] width 20 height 18
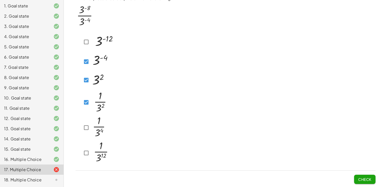
scroll to position [6, 0]
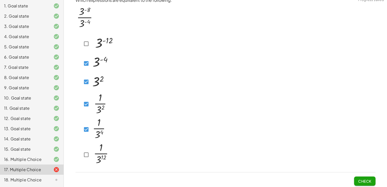
click at [361, 180] on span "Check" at bounding box center [364, 180] width 13 height 5
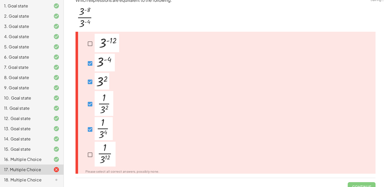
click at [361, 181] on span "Continue" at bounding box center [362, 184] width 28 height 13
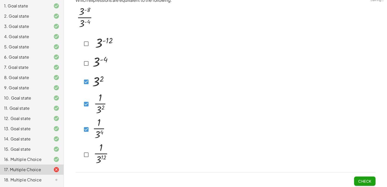
click at [99, 123] on img at bounding box center [100, 128] width 18 height 23
click at [101, 130] on img at bounding box center [100, 128] width 18 height 23
click at [370, 178] on span "Check" at bounding box center [364, 180] width 13 height 5
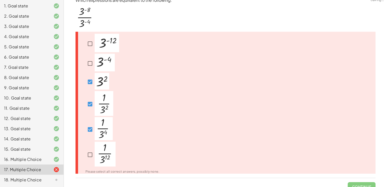
click at [370, 178] on span "Continue" at bounding box center [362, 184] width 28 height 13
click at [145, 141] on div at bounding box center [119, 157] width 80 height 32
click at [101, 125] on img at bounding box center [104, 128] width 18 height 23
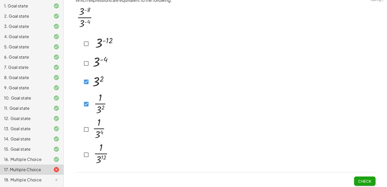
click at [93, 102] on img at bounding box center [100, 103] width 19 height 25
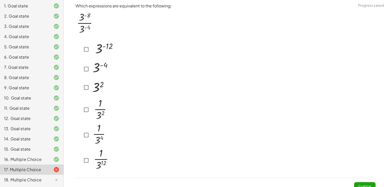
click at [91, 53] on img at bounding box center [103, 48] width 24 height 18
click at [96, 160] on img at bounding box center [101, 159] width 21 height 25
click at [93, 92] on img at bounding box center [98, 86] width 15 height 17
click at [96, 111] on img at bounding box center [100, 108] width 19 height 25
click at [370, 184] on span "Check" at bounding box center [364, 186] width 13 height 5
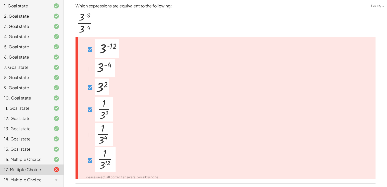
click at [91, 94] on div at bounding box center [97, 87] width 24 height 18
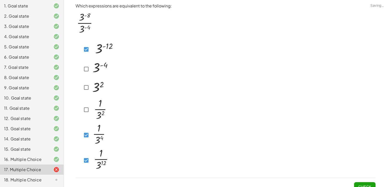
click at [91, 71] on img at bounding box center [101, 68] width 20 height 18
click at [365, 182] on button "Check" at bounding box center [364, 186] width 21 height 9
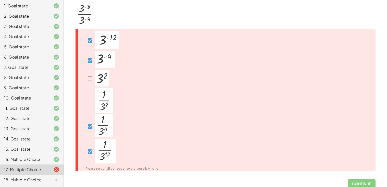
scroll to position [11, 0]
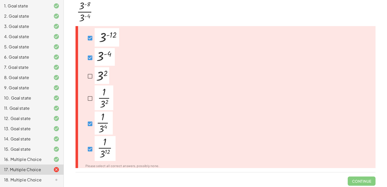
click at [101, 147] on img at bounding box center [105, 148] width 21 height 25
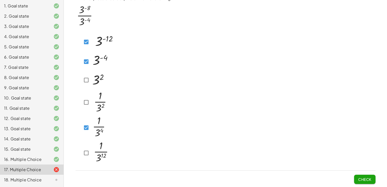
scroll to position [6, 0]
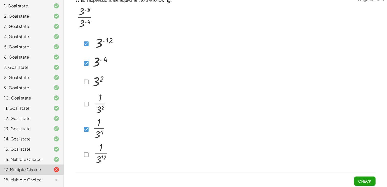
click at [370, 182] on button "Check" at bounding box center [364, 180] width 21 height 9
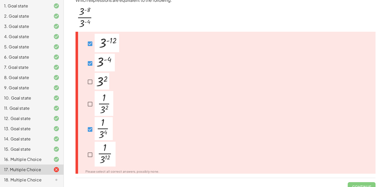
click at [95, 130] on img at bounding box center [104, 128] width 18 height 23
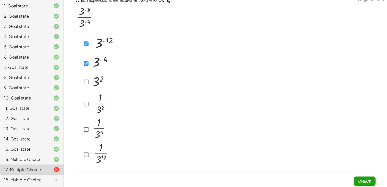
click at [94, 57] on img at bounding box center [101, 63] width 20 height 18
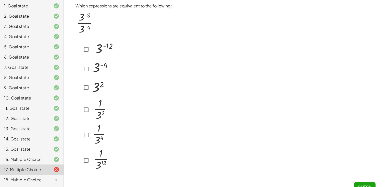
click at [97, 67] on img at bounding box center [101, 68] width 20 height 18
click at [374, 184] on button "Check" at bounding box center [364, 186] width 21 height 9
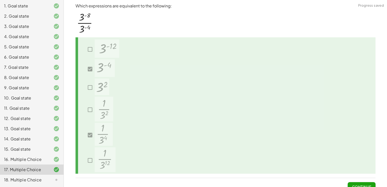
click at [361, 184] on span "Continue" at bounding box center [361, 186] width 19 height 5
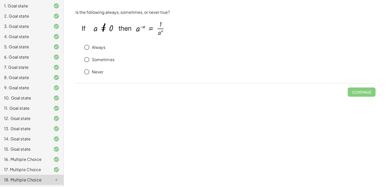
click at [99, 58] on p "Sometimes" at bounding box center [103, 60] width 23 height 6
click at [102, 48] on p "Always" at bounding box center [99, 47] width 14 height 6
click at [368, 87] on button "Check" at bounding box center [364, 91] width 21 height 9
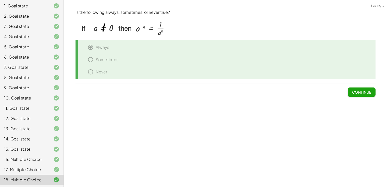
click at [370, 93] on span "Continue" at bounding box center [361, 92] width 19 height 5
